Goal: Task Accomplishment & Management: Complete application form

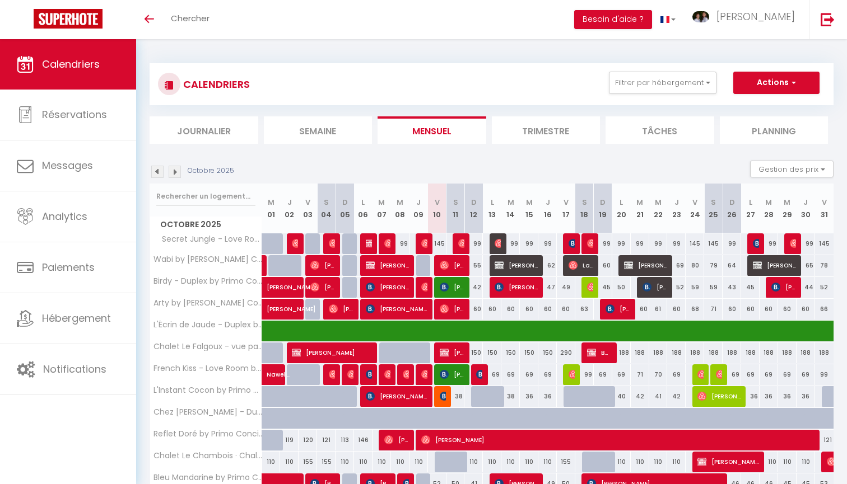
click at [751, 78] on button "Actions" at bounding box center [776, 83] width 86 height 22
click at [745, 102] on link "Nouvelle réservation" at bounding box center [764, 108] width 97 height 17
select select
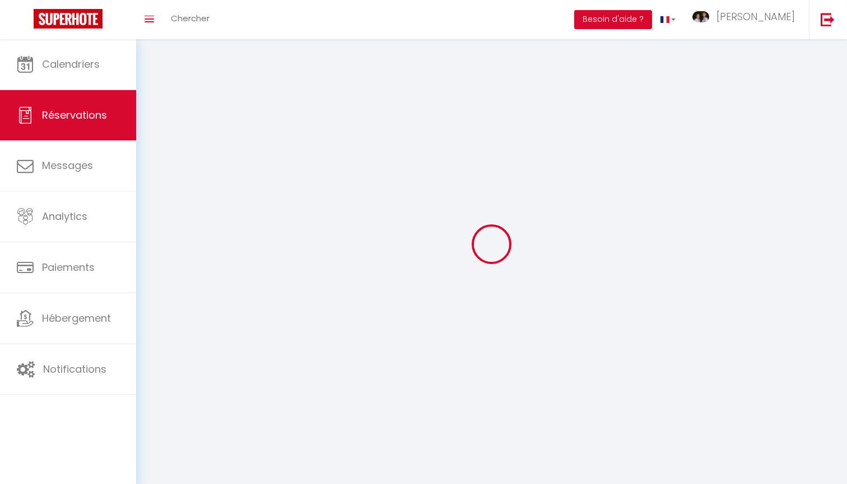
select select
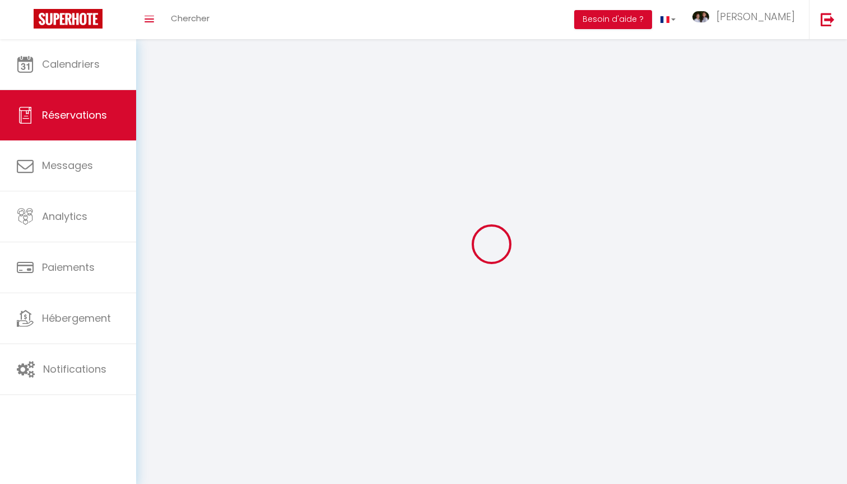
select select
checkbox input "false"
select select
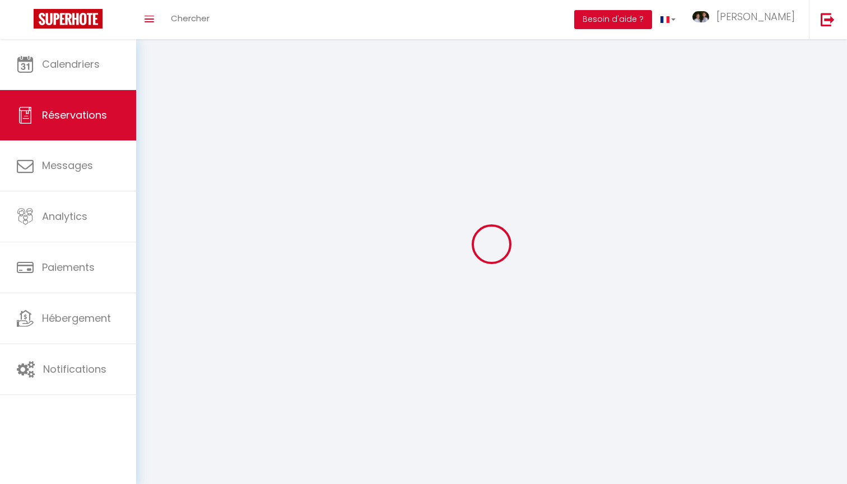
select select
checkbox input "false"
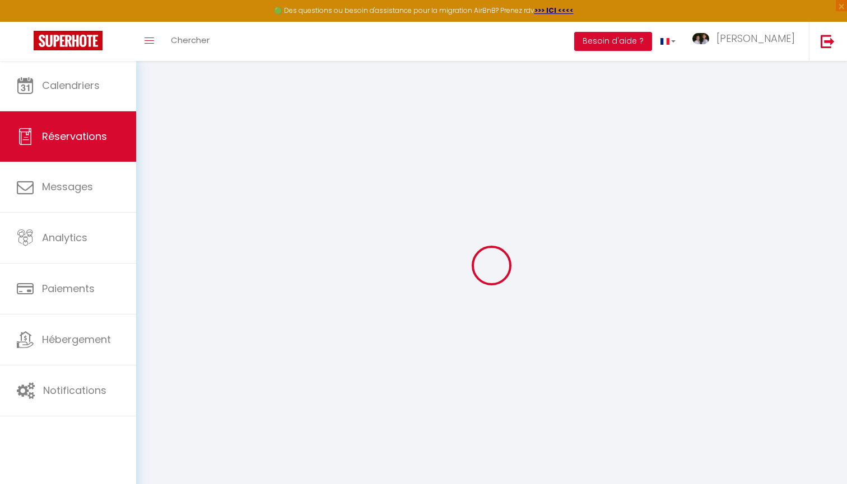
select select
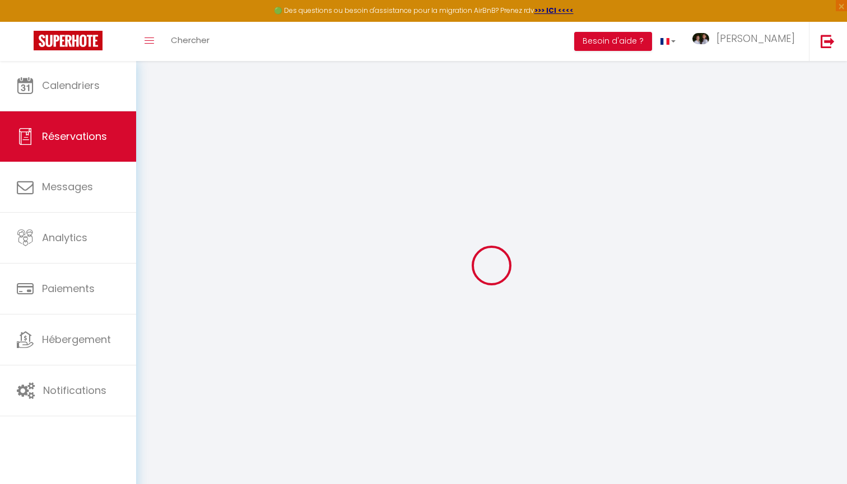
select select
checkbox input "false"
select select
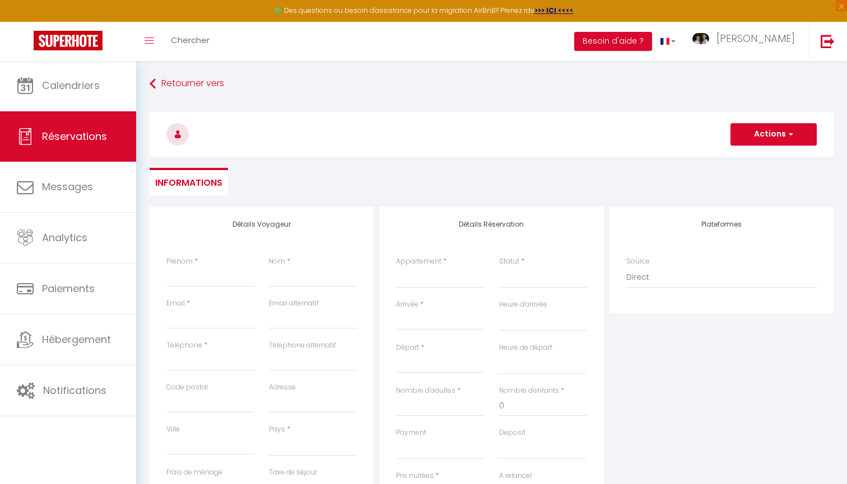
select select
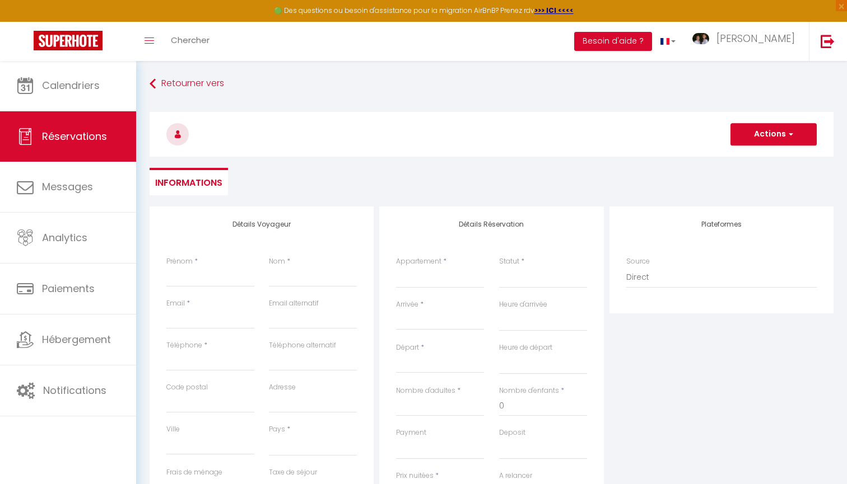
select select
checkbox input "false"
select select
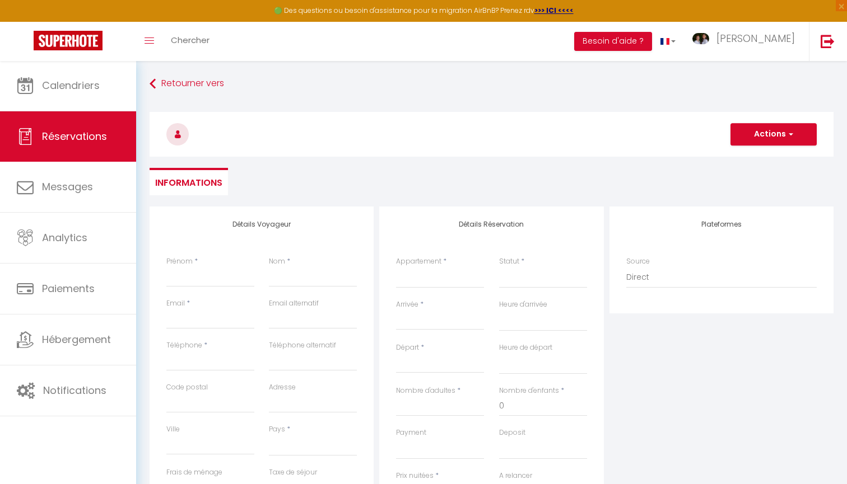
select select
checkbox input "false"
select select
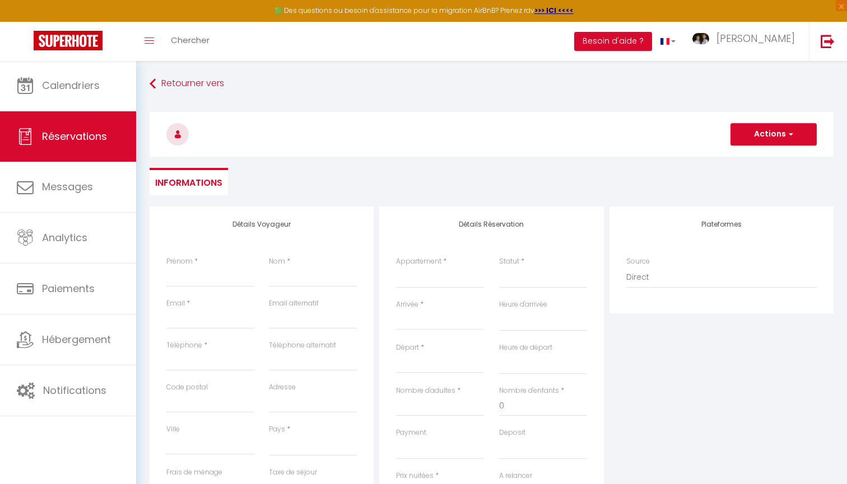
select select
type input "B"
select select
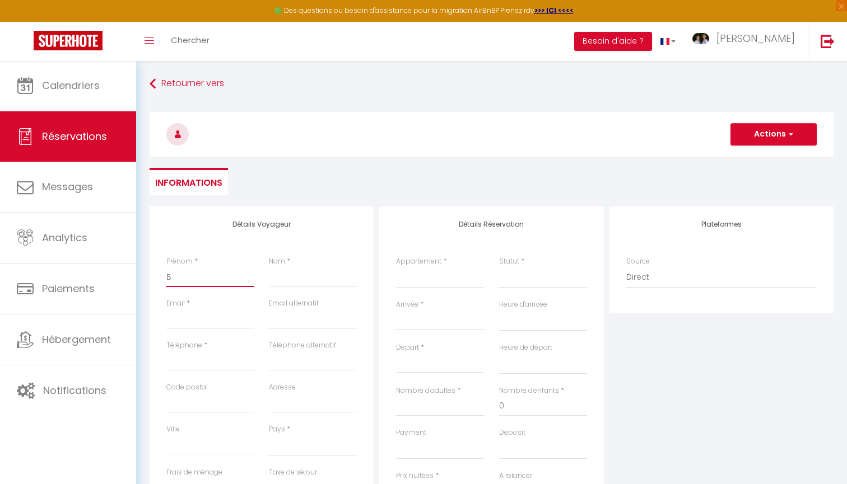
select select
checkbox input "false"
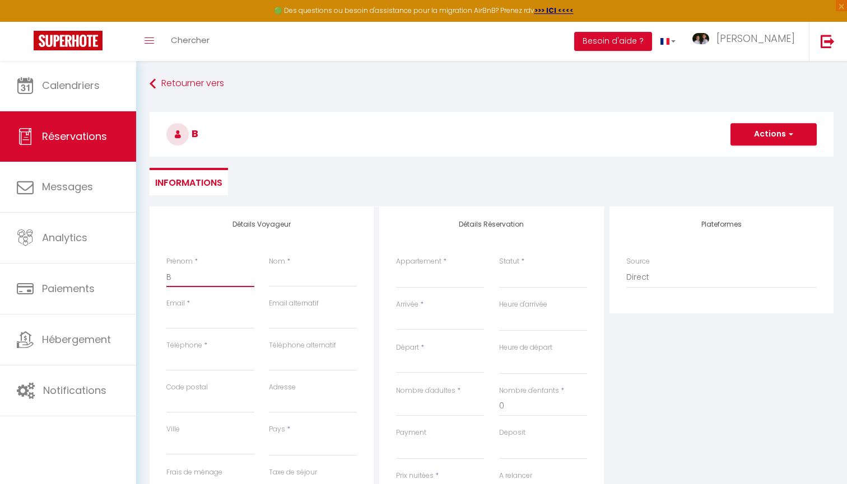
type input "Br"
select select
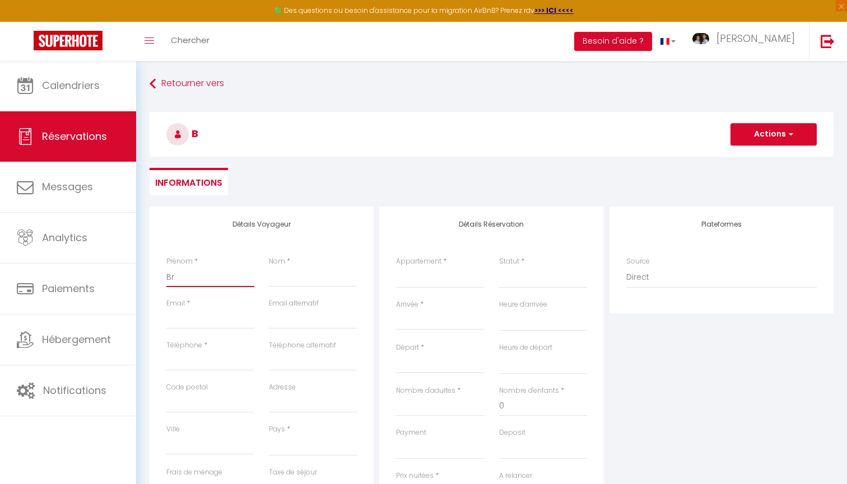
select select
checkbox input "false"
type input "Bri"
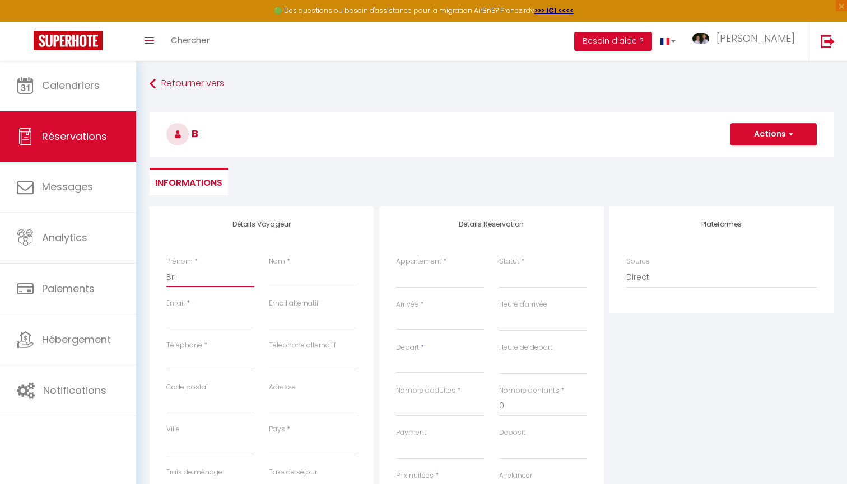
select select
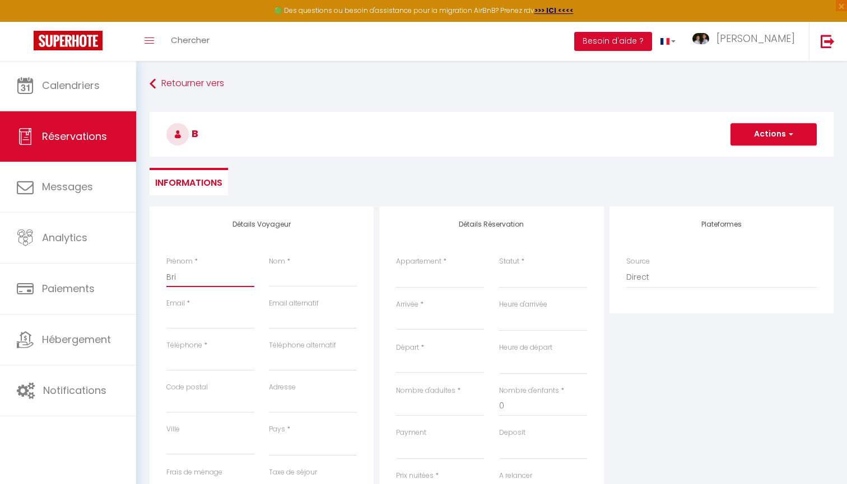
select select
checkbox input "false"
type input "Bric"
select select
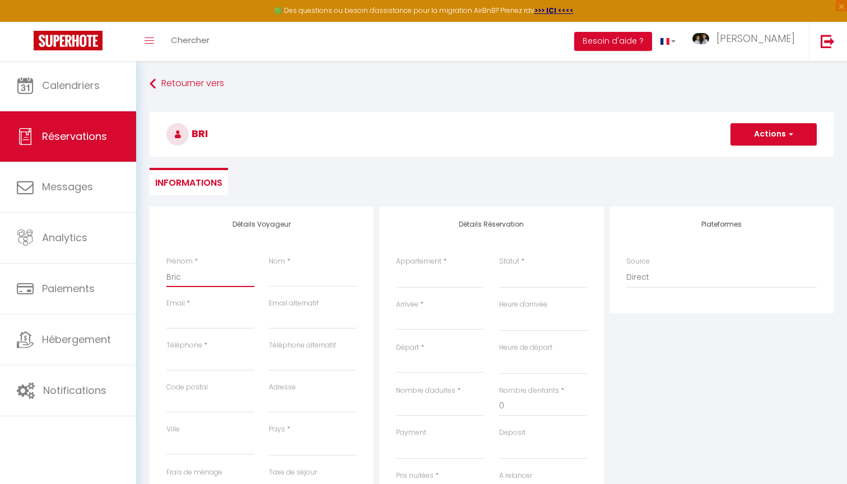
select select
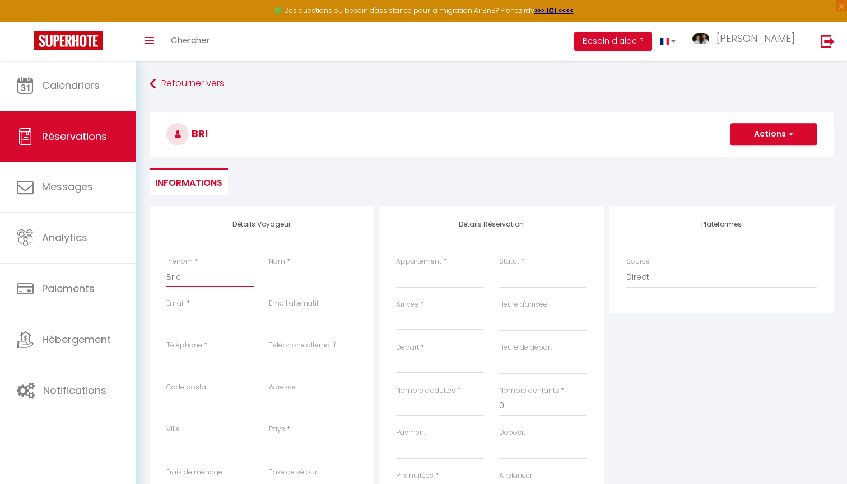
select select
checkbox input "false"
type input "Brice"
select select
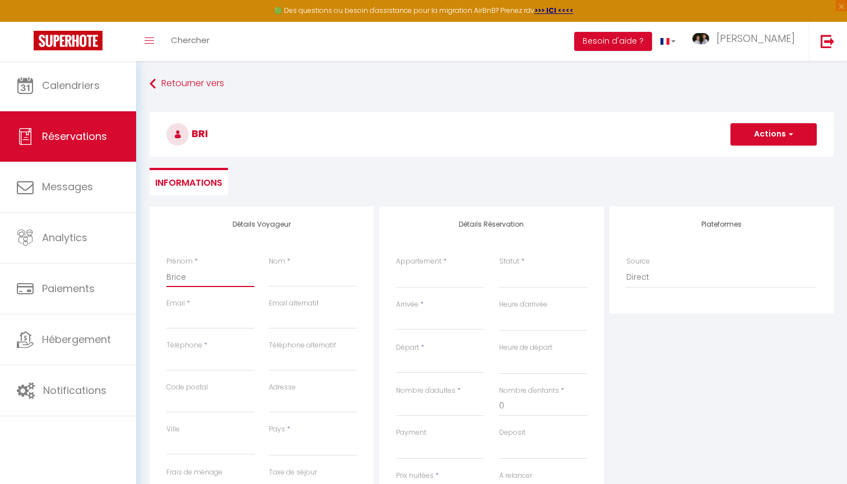
select select
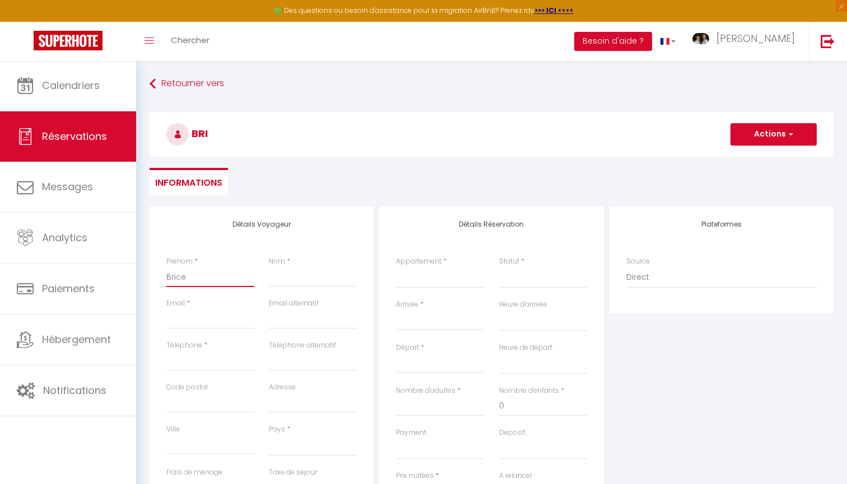
checkbox input "false"
type input "Brice"
type input "L"
select select
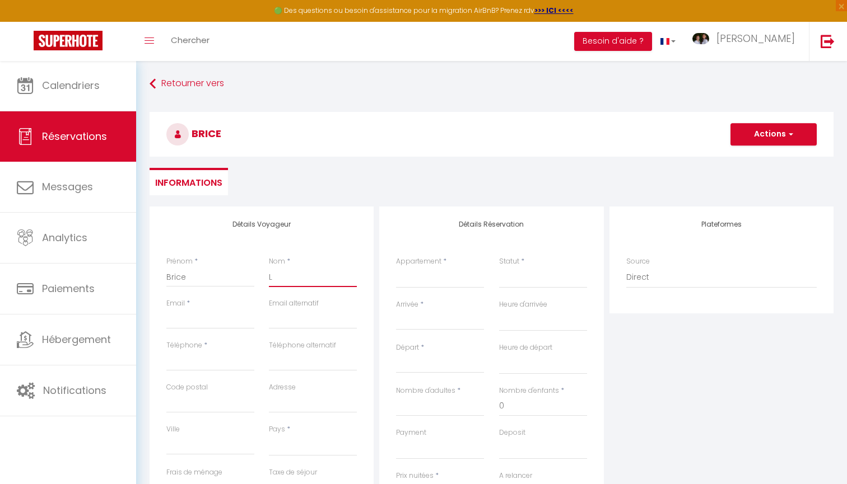
select select
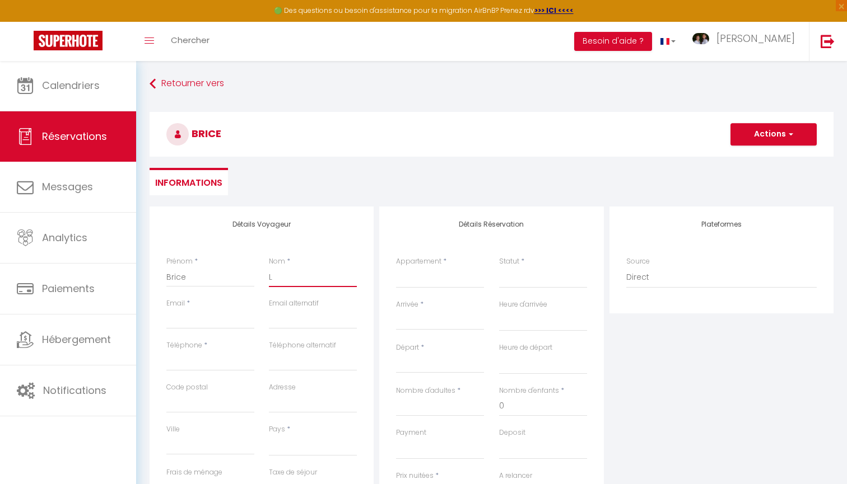
checkbox input "false"
type input "LE"
select select
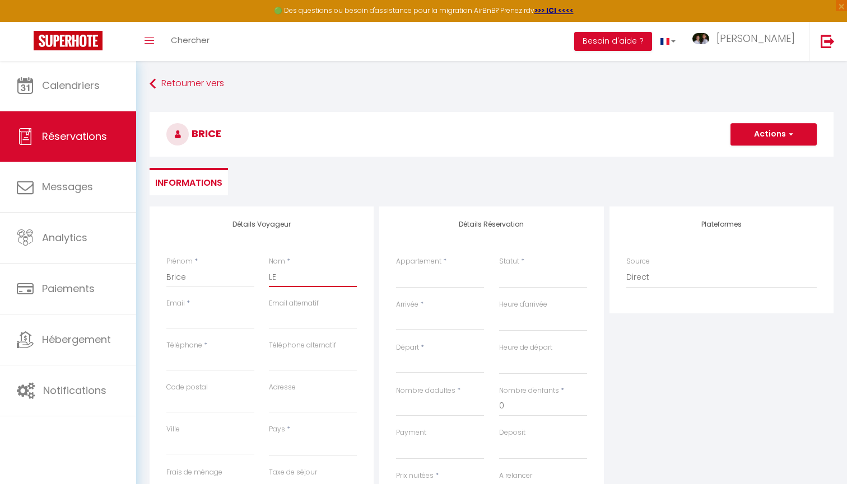
select select
checkbox input "false"
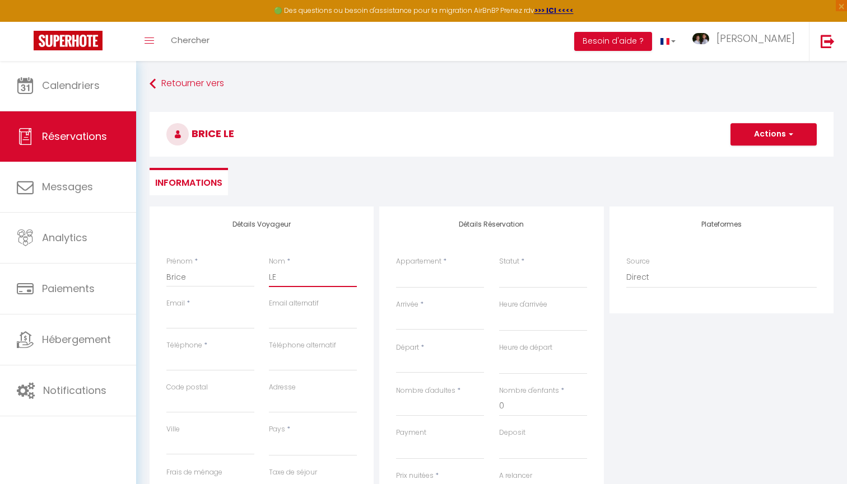
type input "LE"
select select
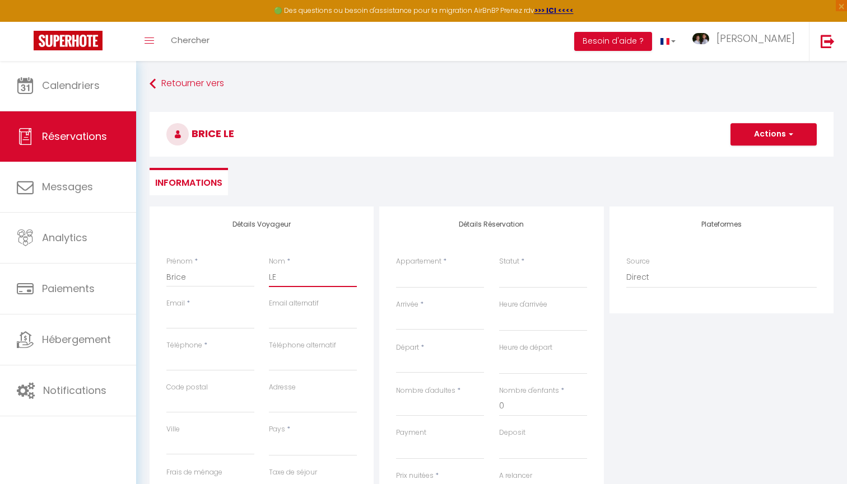
select select
checkbox input "false"
type input "LE B"
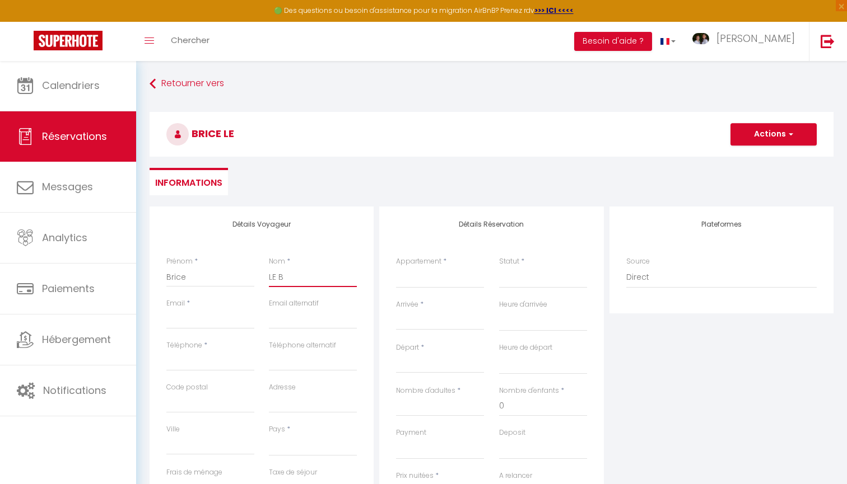
select select
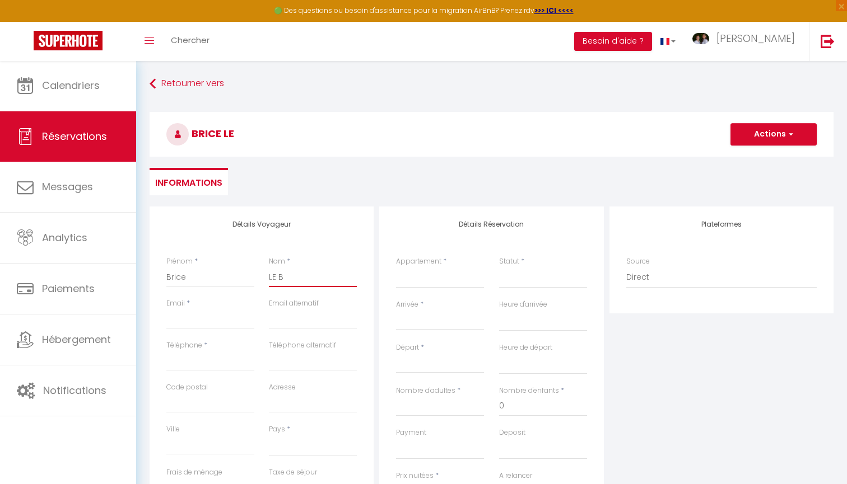
select select
checkbox input "false"
type input "LE BO"
select select
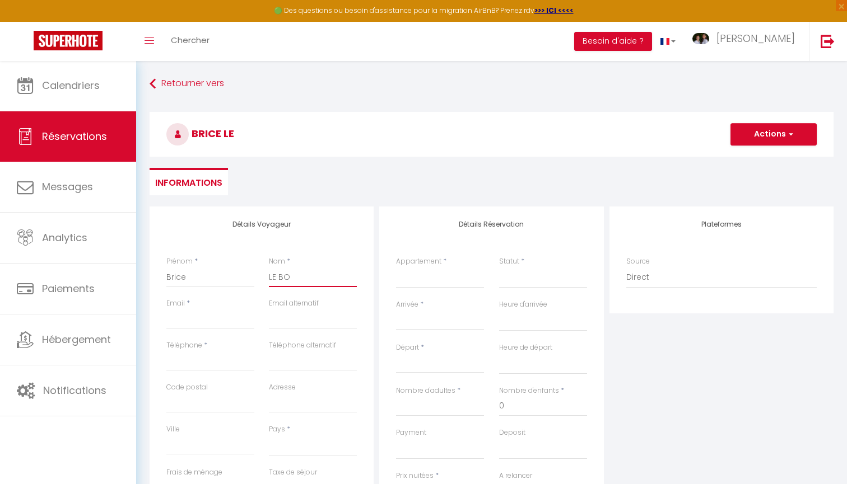
select select
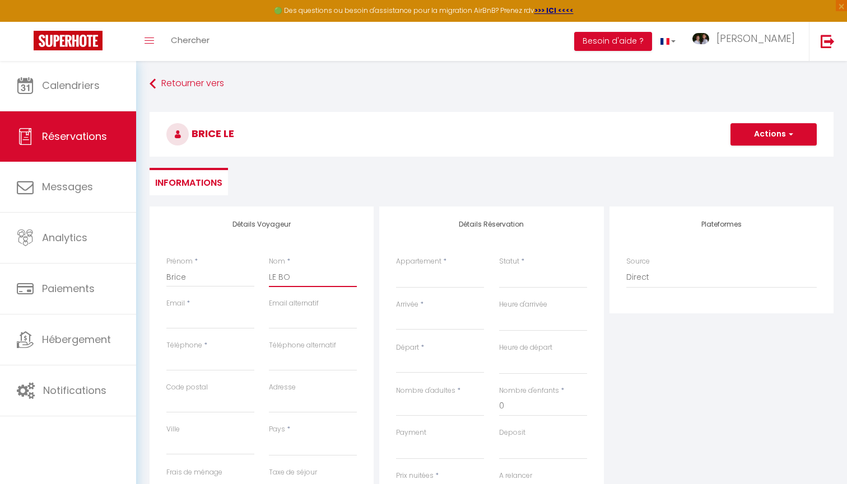
select select
checkbox input "false"
type input "LE BOU"
select select
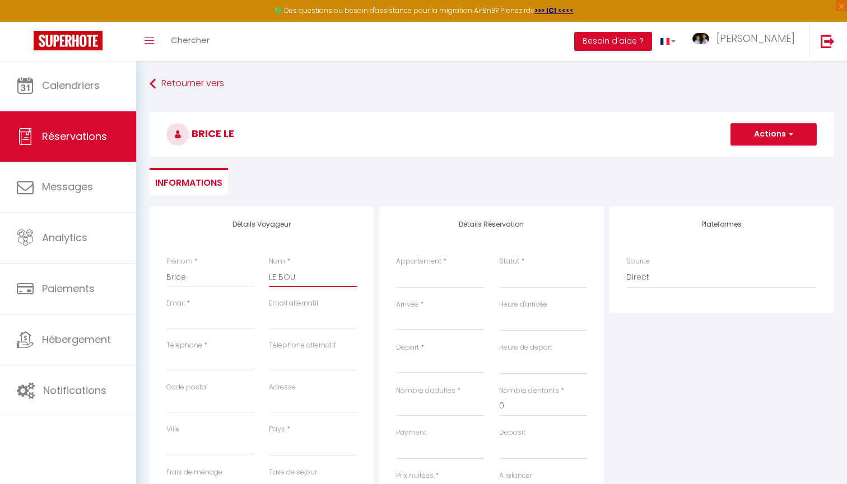
select select
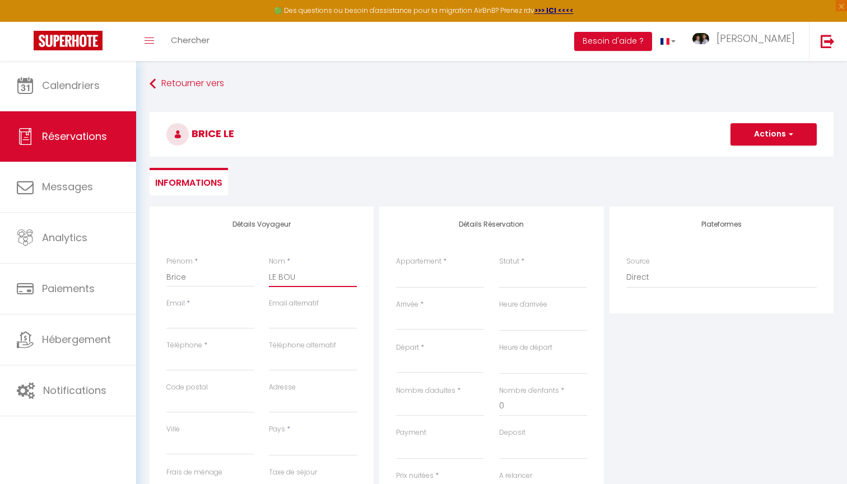
checkbox input "false"
type input "LE BOUR"
select select
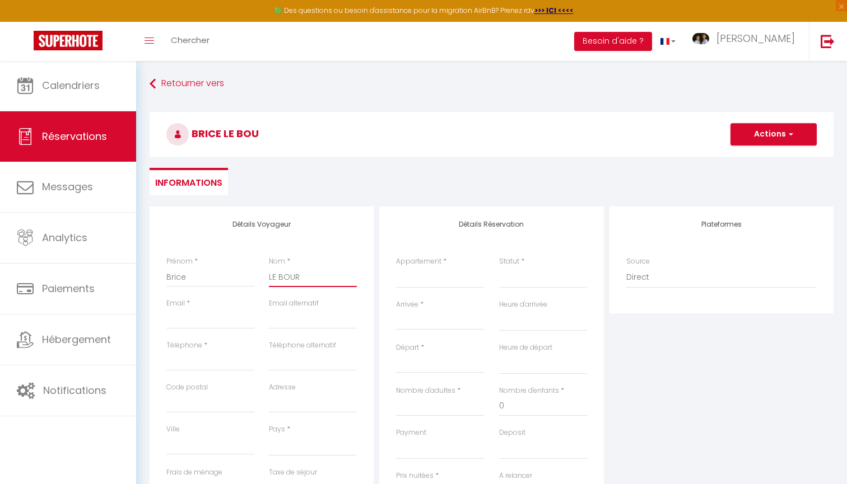
select select
checkbox input "false"
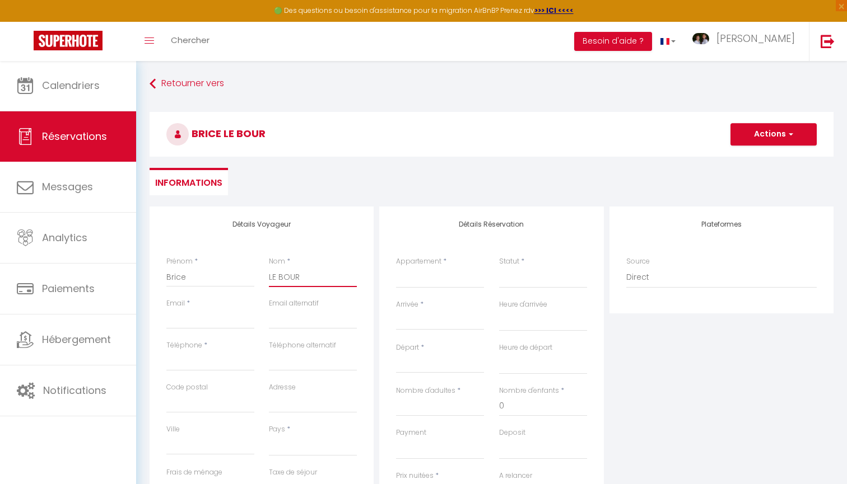
type input "LE BOURD"
select select
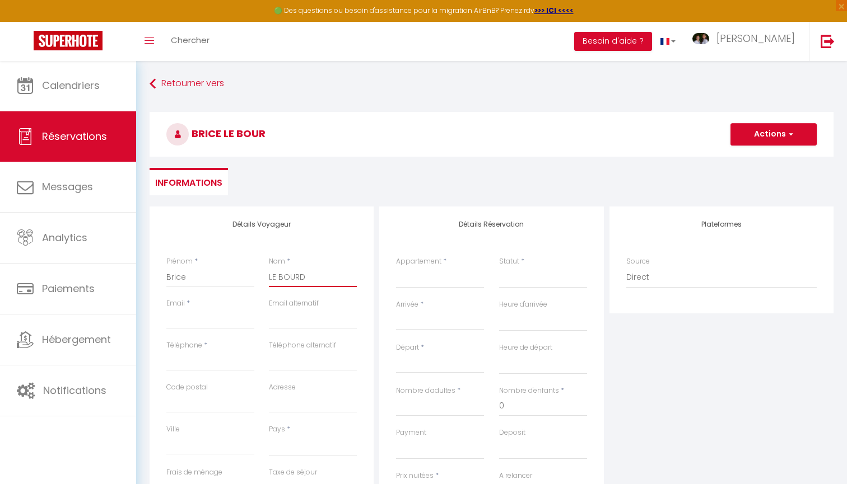
select select
checkbox input "false"
type input "LE BOURDA"
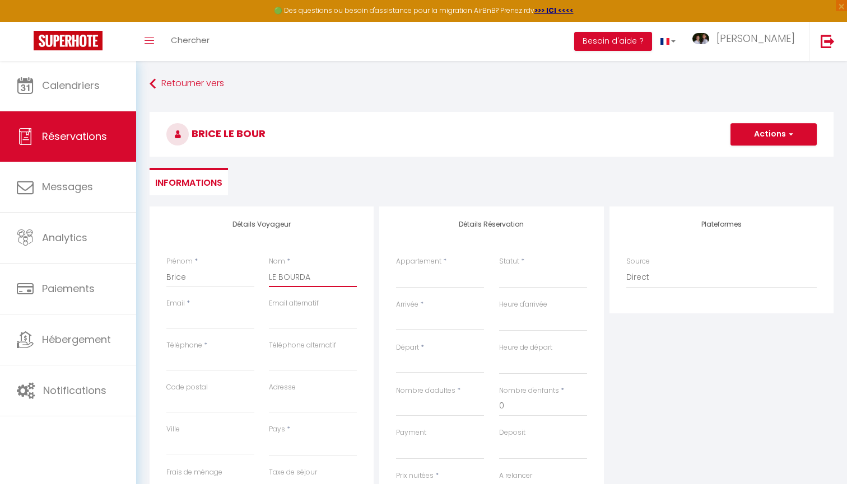
select select
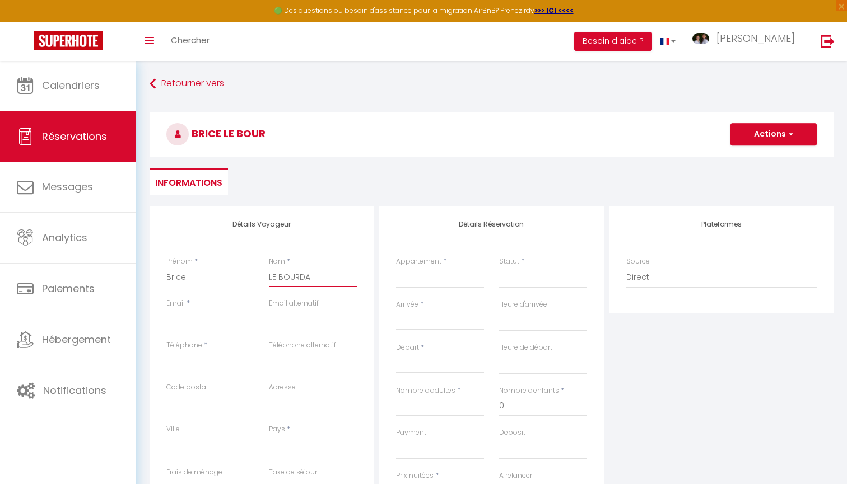
select select
checkbox input "false"
type input "LE BOURDAI"
select select
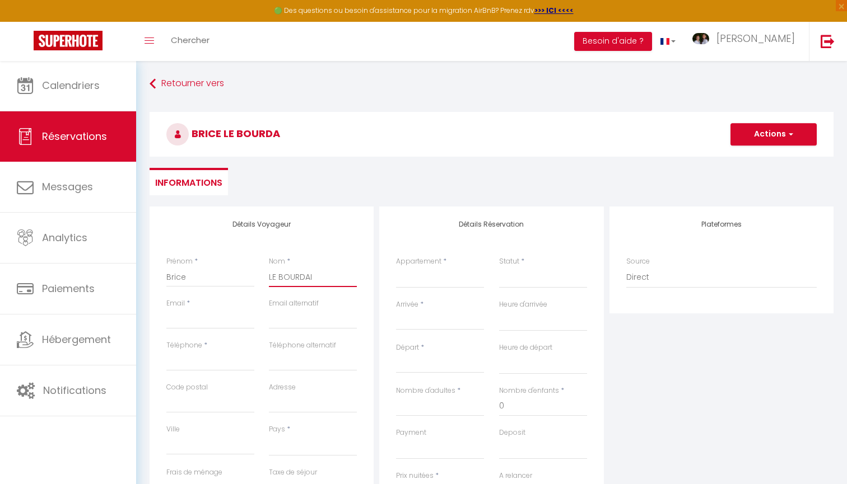
select select
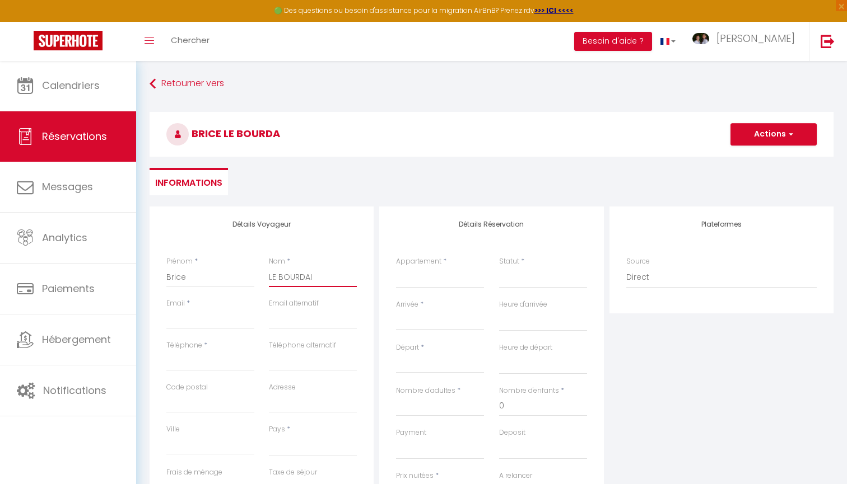
select select
checkbox input "false"
type input "LE BOURDAIS"
select select
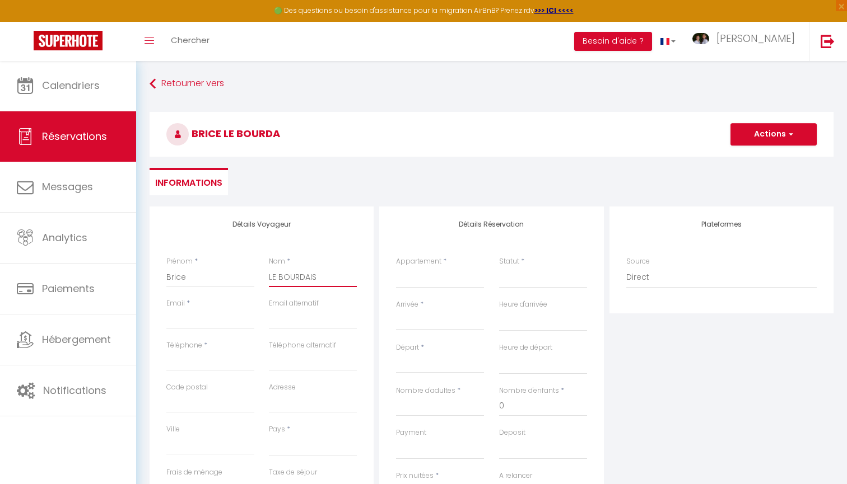
select select
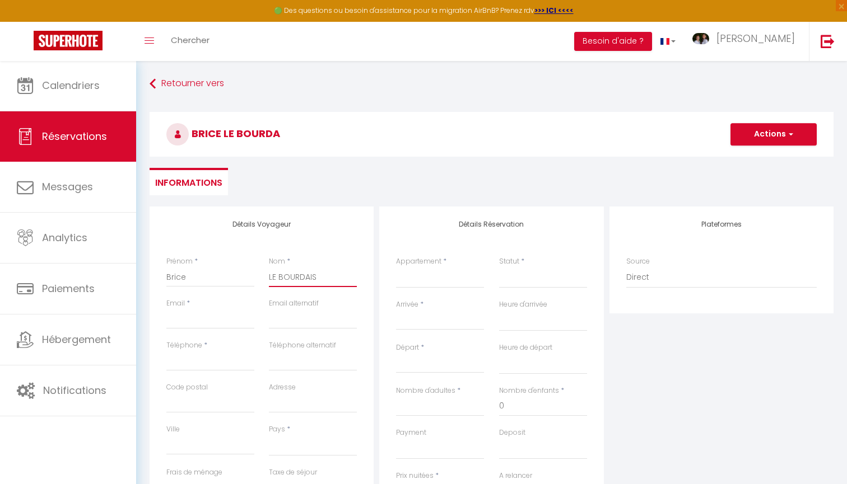
checkbox input "false"
type input "LE BOURDAIS"
type input "b"
select select
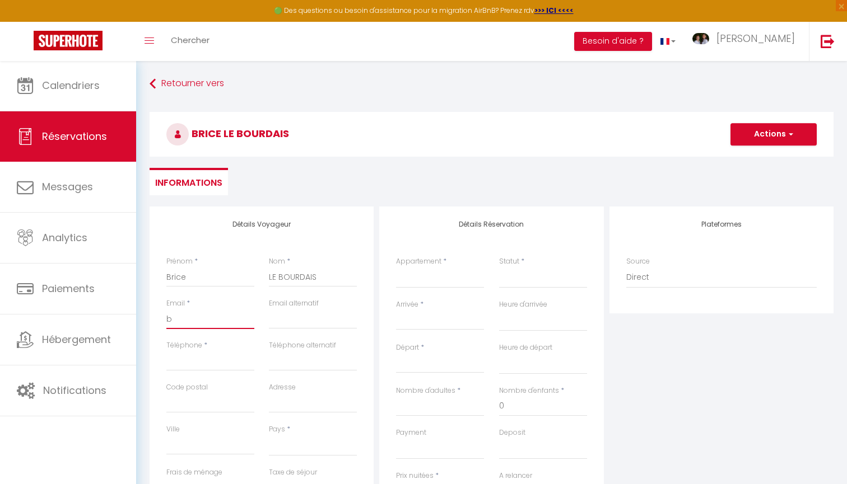
select select
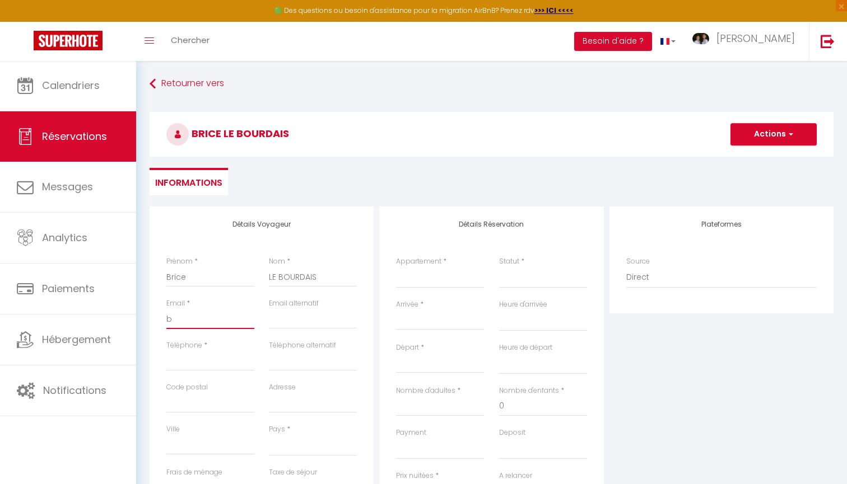
checkbox input "false"
type input "bl"
select select
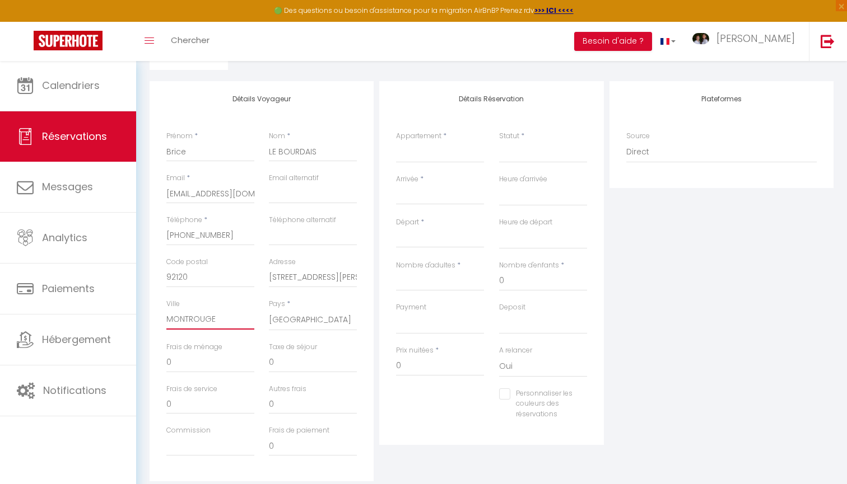
scroll to position [135, 0]
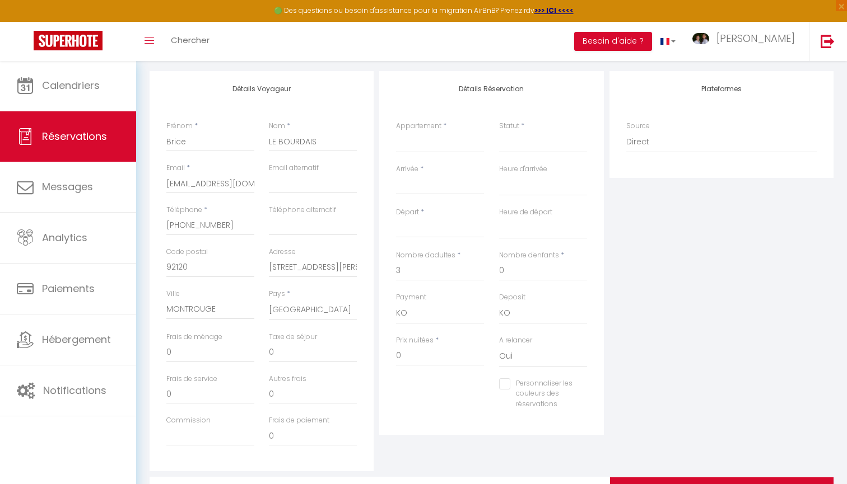
click at [438, 228] on input "Départ" at bounding box center [440, 229] width 88 height 15
click at [440, 130] on label "Appartement" at bounding box center [418, 126] width 45 height 11
click at [440, 132] on select "Le Bobohème by Primo Conciergerie Rives Bleues by Primo Conciergerie Chalet Le …" at bounding box center [440, 142] width 88 height 21
click at [427, 187] on input "Arrivée" at bounding box center [440, 186] width 88 height 15
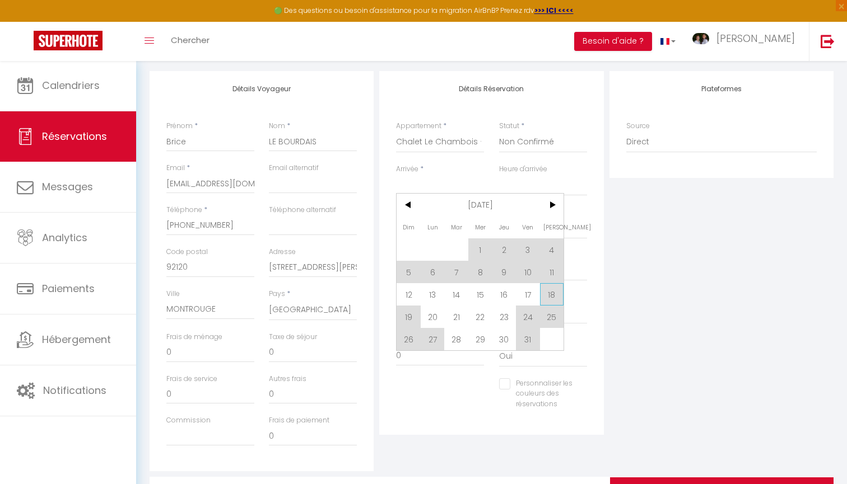
click at [544, 292] on span "18" at bounding box center [552, 294] width 24 height 22
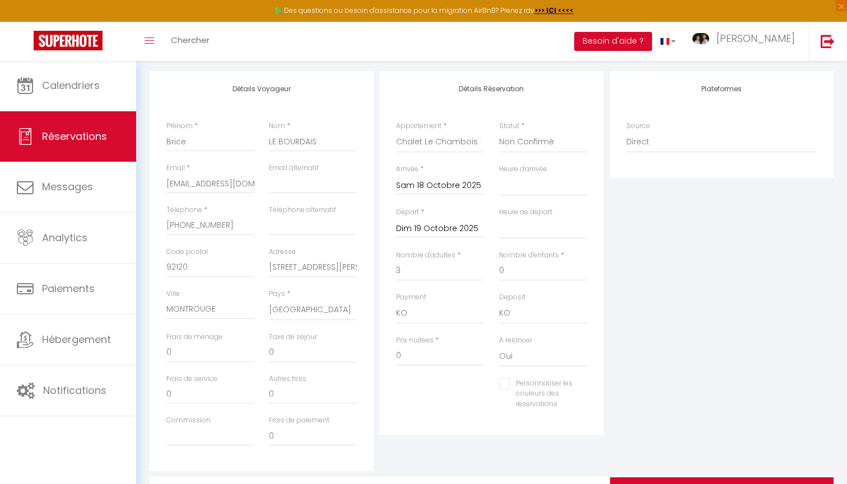
click at [431, 225] on input "Dim 19 Octobre 2025" at bounding box center [440, 229] width 88 height 15
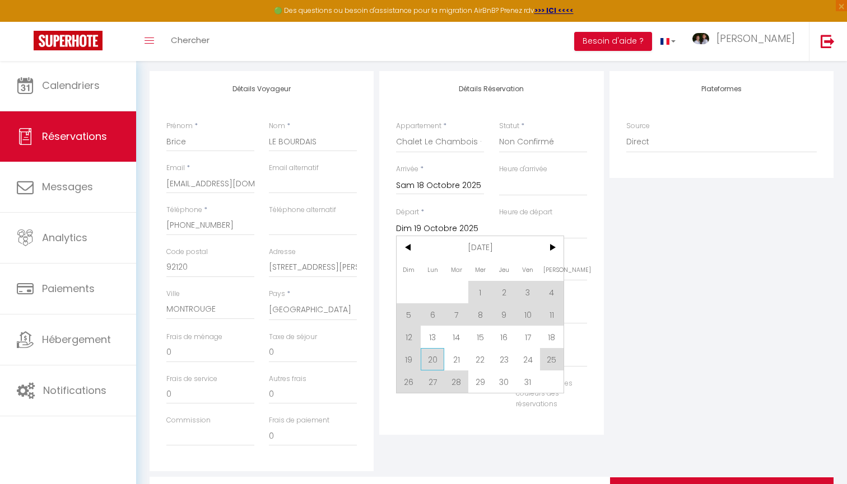
click at [433, 359] on span "20" at bounding box center [432, 359] width 24 height 22
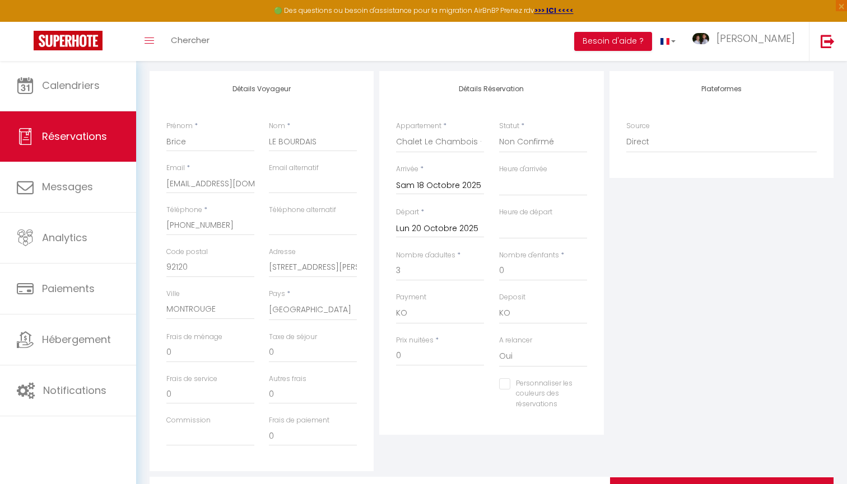
click at [630, 289] on div "Plateformes Source Direct [DOMAIN_NAME] [DOMAIN_NAME] Chalet montagne Expedia G…" at bounding box center [721, 271] width 230 height 400
click at [416, 352] on input "0" at bounding box center [440, 356] width 88 height 20
click at [674, 302] on div "Plateformes Source Direct [DOMAIN_NAME] [DOMAIN_NAME] Chalet montagne Expedia G…" at bounding box center [721, 271] width 230 height 400
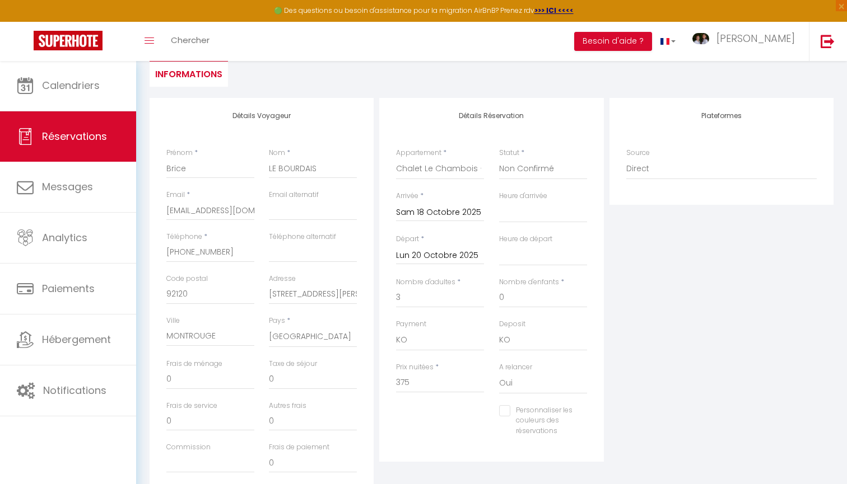
scroll to position [40, 0]
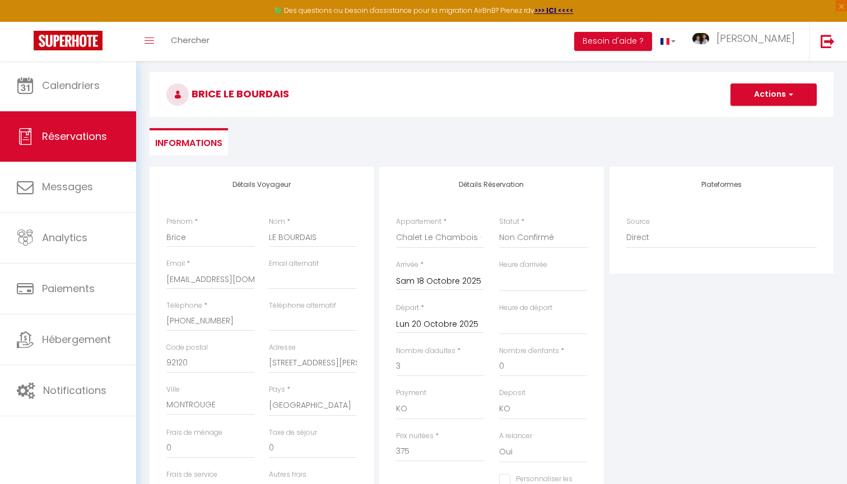
click at [784, 91] on button "Actions" at bounding box center [773, 94] width 86 height 22
click at [763, 121] on link "Enregistrer" at bounding box center [762, 119] width 88 height 15
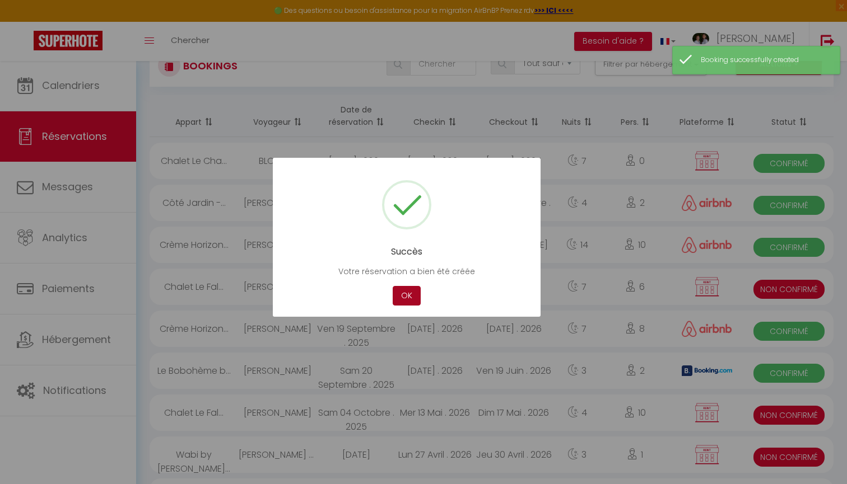
click at [406, 288] on button "OK" at bounding box center [406, 296] width 28 height 20
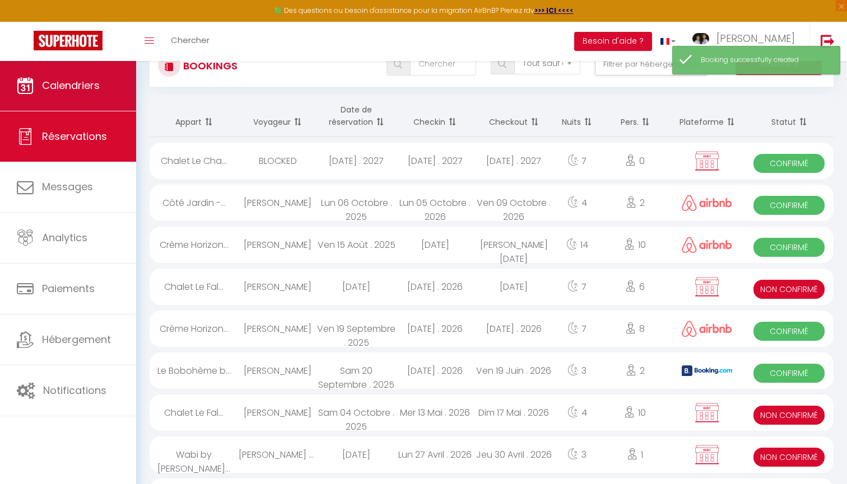
click at [86, 78] on link "Calendriers" at bounding box center [68, 85] width 136 height 50
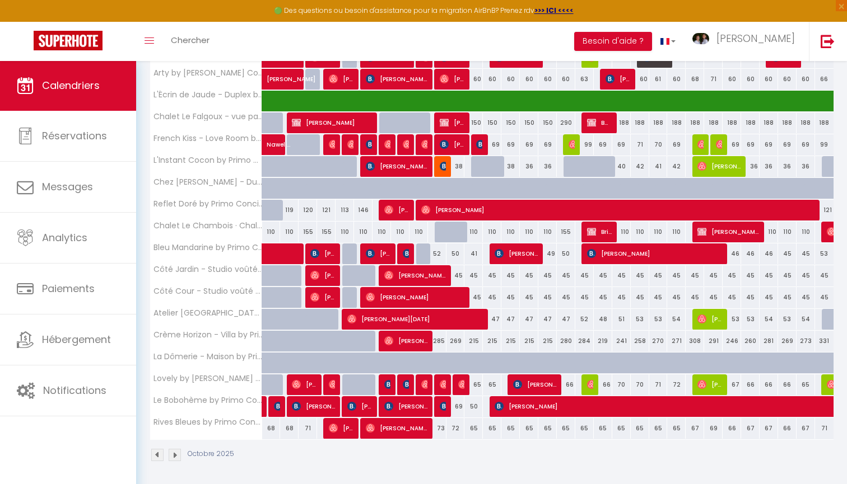
scroll to position [252, 0]
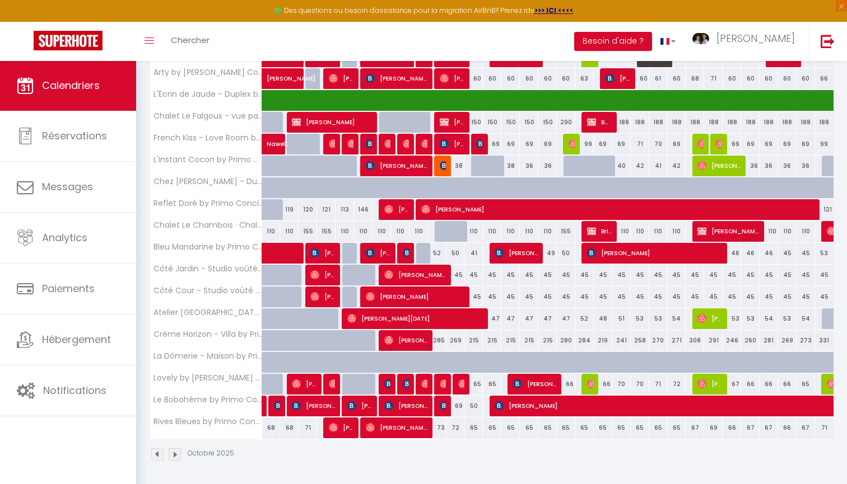
click at [600, 228] on span "Brice LE BOURDAIS" at bounding box center [599, 231] width 25 height 21
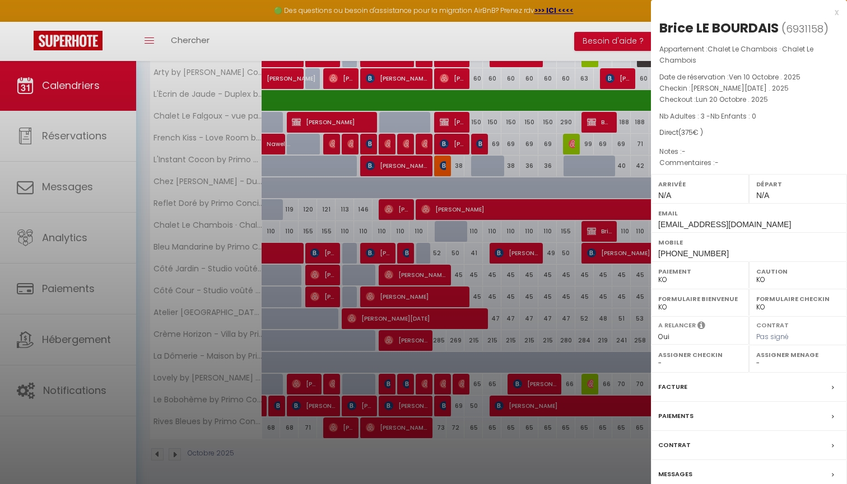
click at [378, 171] on div at bounding box center [423, 242] width 847 height 484
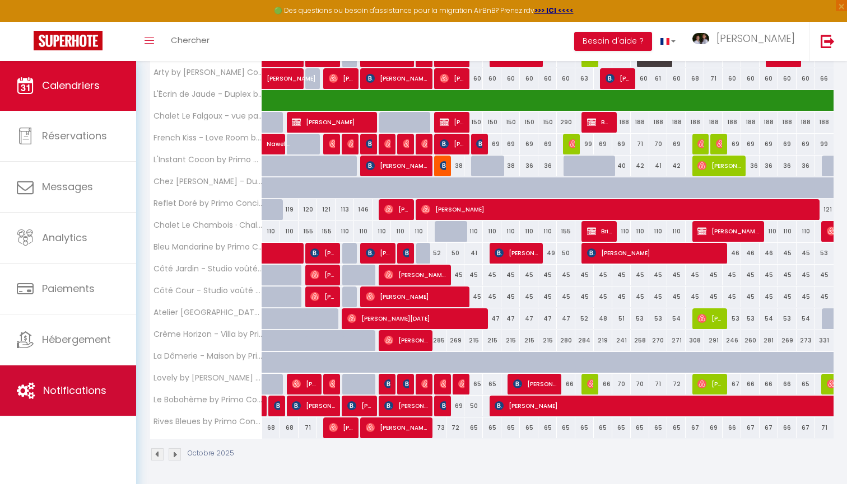
click at [89, 392] on span "Notifications" at bounding box center [74, 391] width 63 height 14
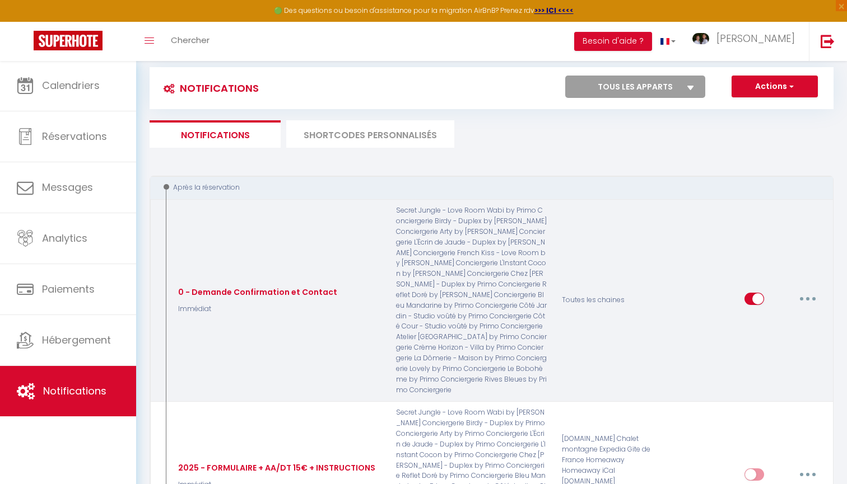
scroll to position [17, 0]
